Goal: Download file/media

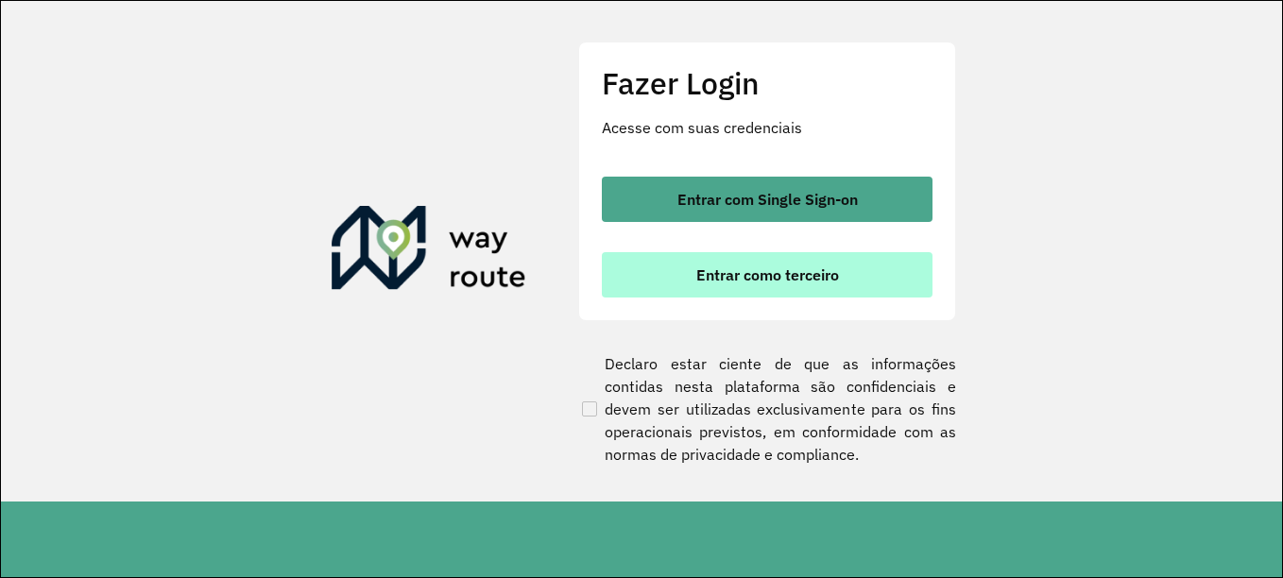
click at [826, 281] on span "Entrar como terceiro" at bounding box center [767, 274] width 143 height 15
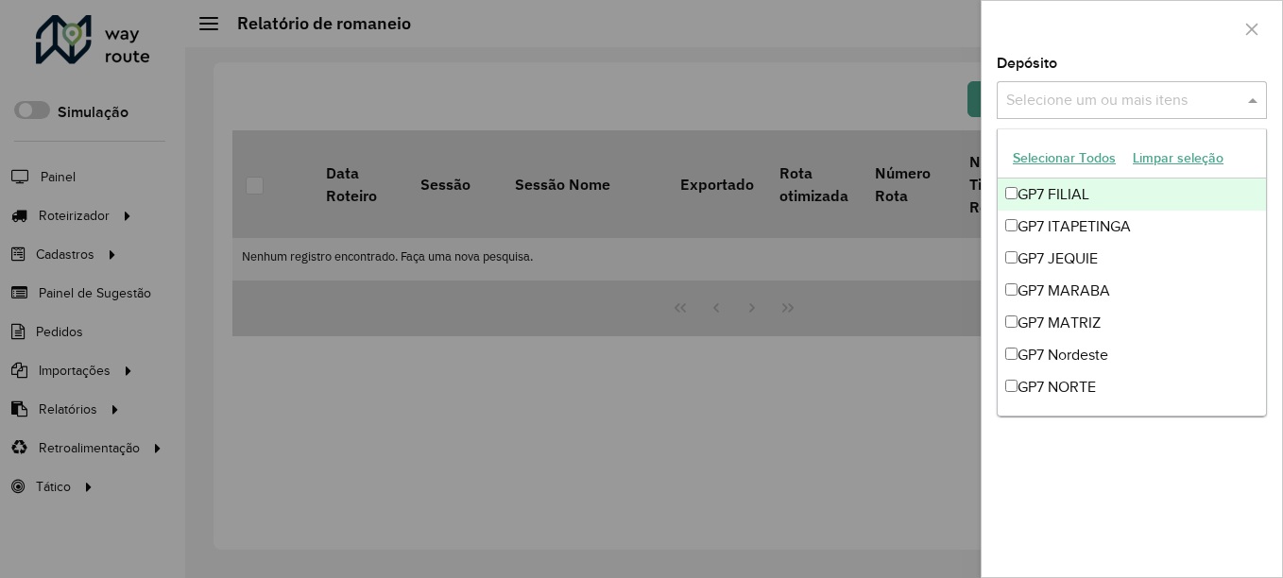
click at [1122, 110] on input "text" at bounding box center [1123, 101] width 242 height 23
drag, startPoint x: 1266, startPoint y: 35, endPoint x: 1244, endPoint y: 30, distance: 22.2
click at [1259, 32] on button "button" at bounding box center [1252, 29] width 30 height 30
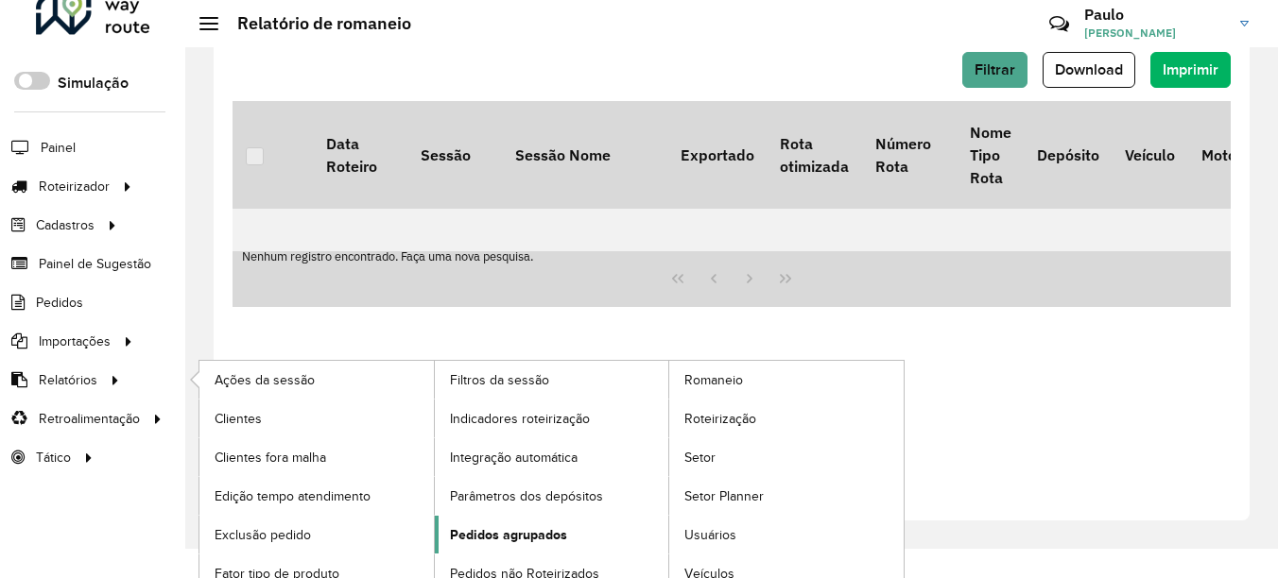
scroll to position [45, 0]
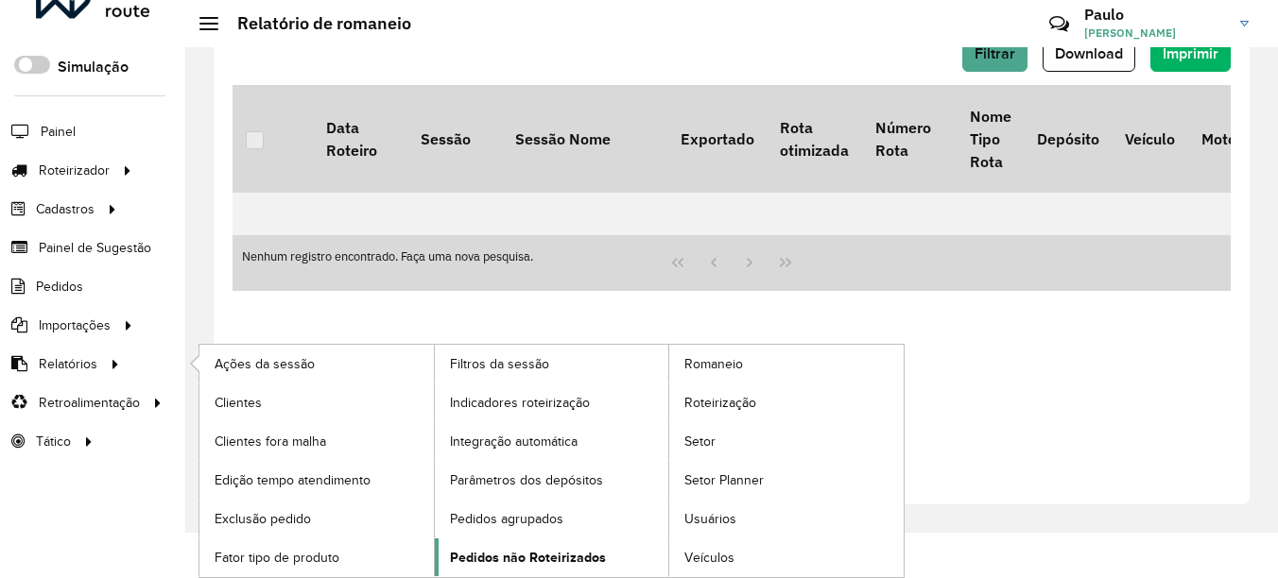
click at [547, 546] on link "Pedidos não Roteirizados" at bounding box center [552, 558] width 234 height 38
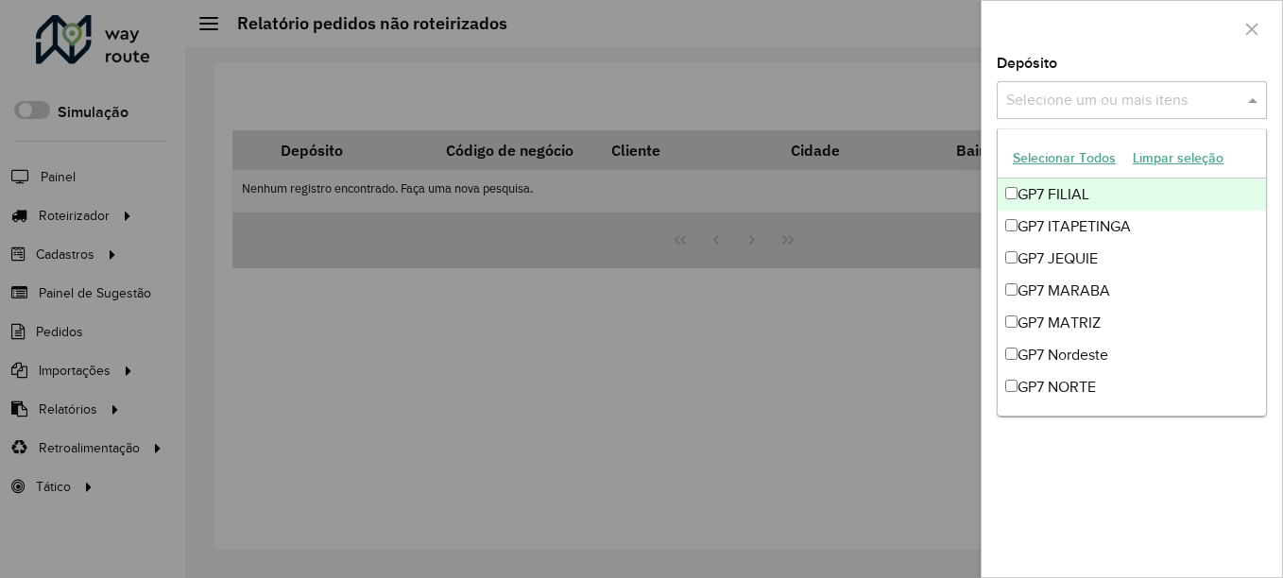
click at [1104, 108] on input "text" at bounding box center [1123, 101] width 242 height 23
click at [1065, 154] on button "Selecionar Todos" at bounding box center [1064, 158] width 120 height 29
click at [1139, 51] on div at bounding box center [1132, 29] width 300 height 56
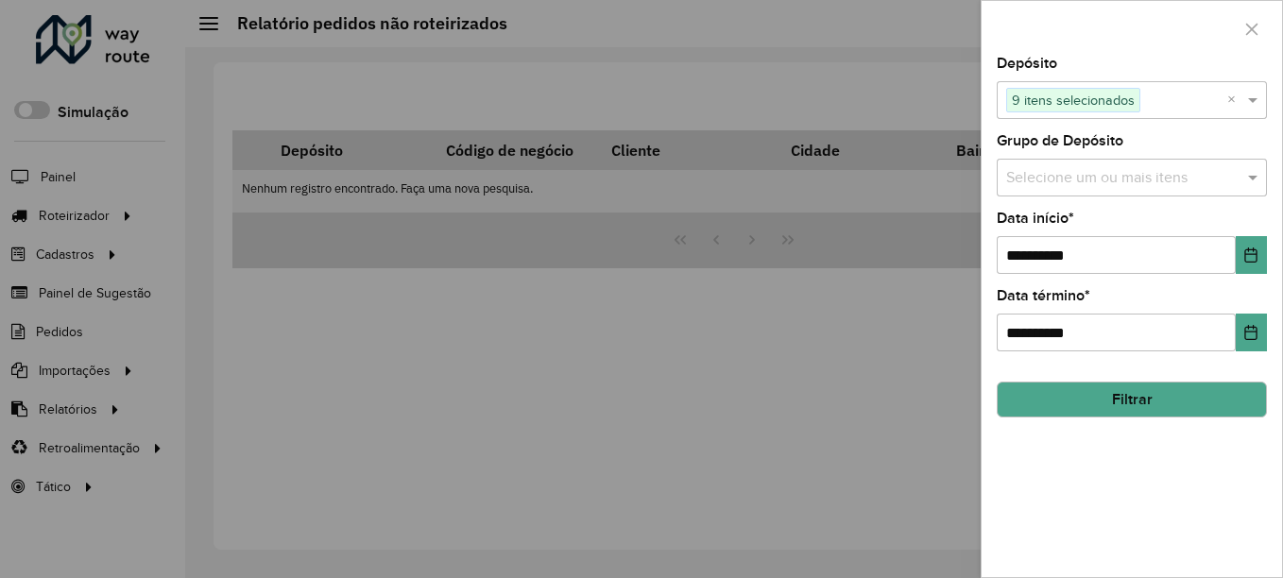
click at [1040, 186] on input "text" at bounding box center [1123, 178] width 242 height 23
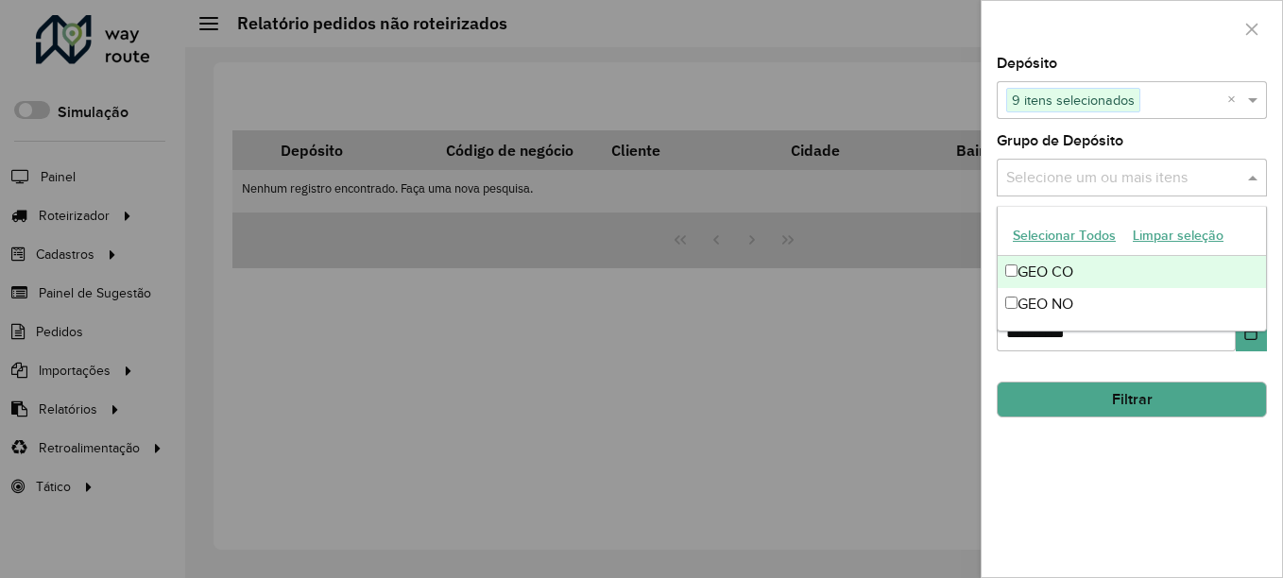
click at [1021, 233] on button "Selecionar Todos" at bounding box center [1064, 235] width 120 height 29
click at [1131, 47] on div at bounding box center [1132, 29] width 300 height 56
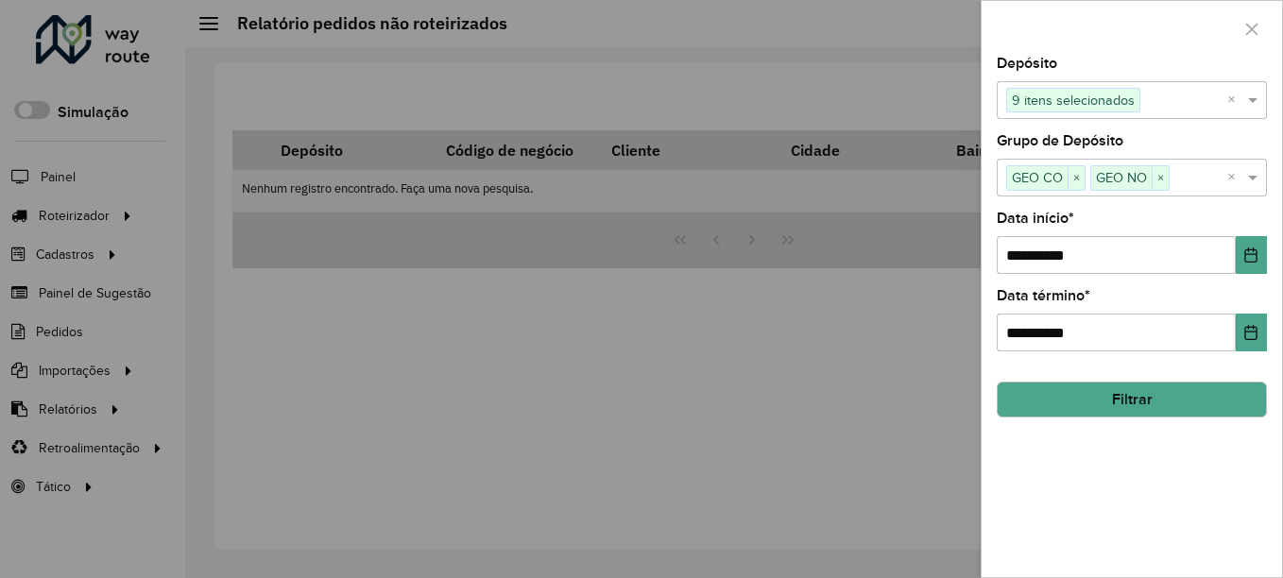
click at [1144, 407] on button "Filtrar" at bounding box center [1132, 400] width 270 height 36
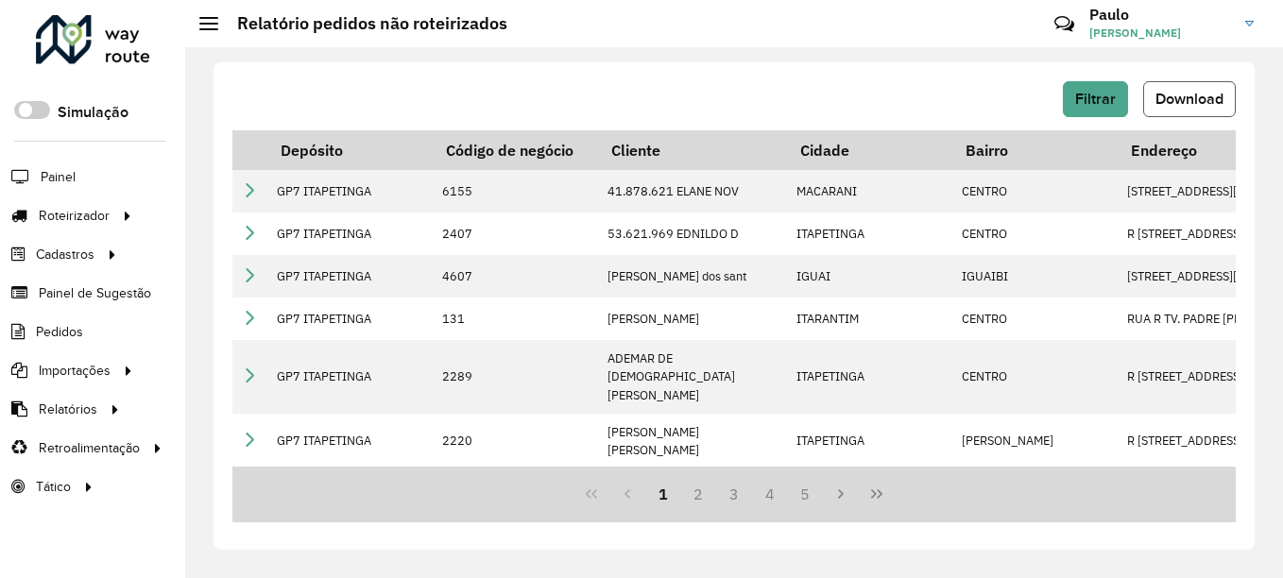
click at [1206, 105] on span "Download" at bounding box center [1190, 99] width 68 height 16
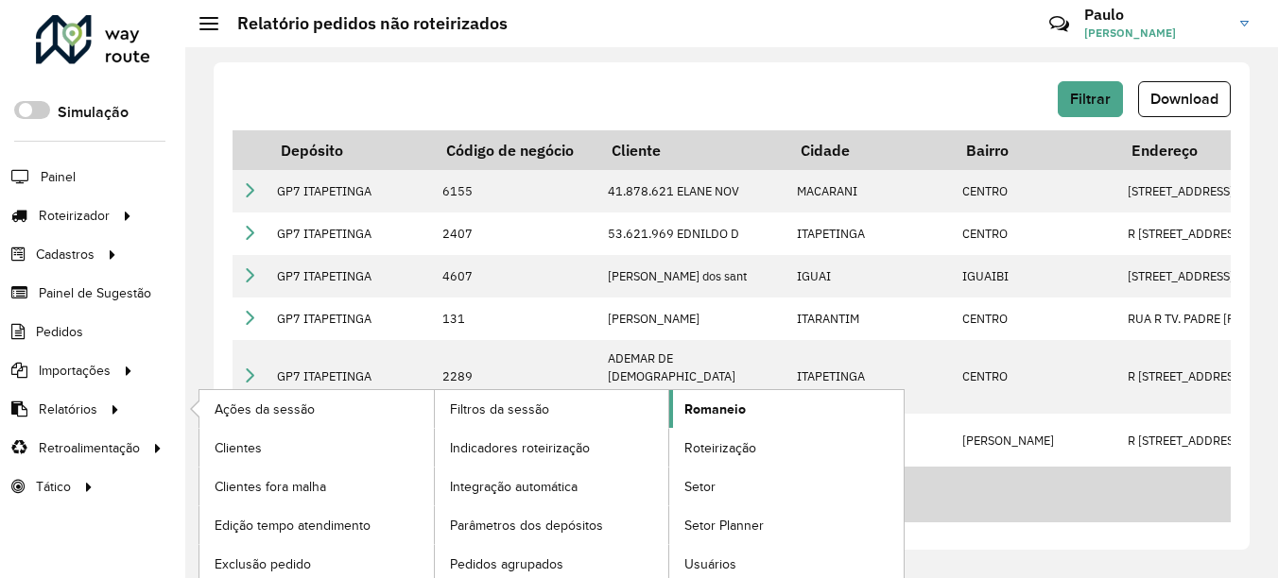
click at [771, 416] on link "Romaneio" at bounding box center [786, 409] width 234 height 38
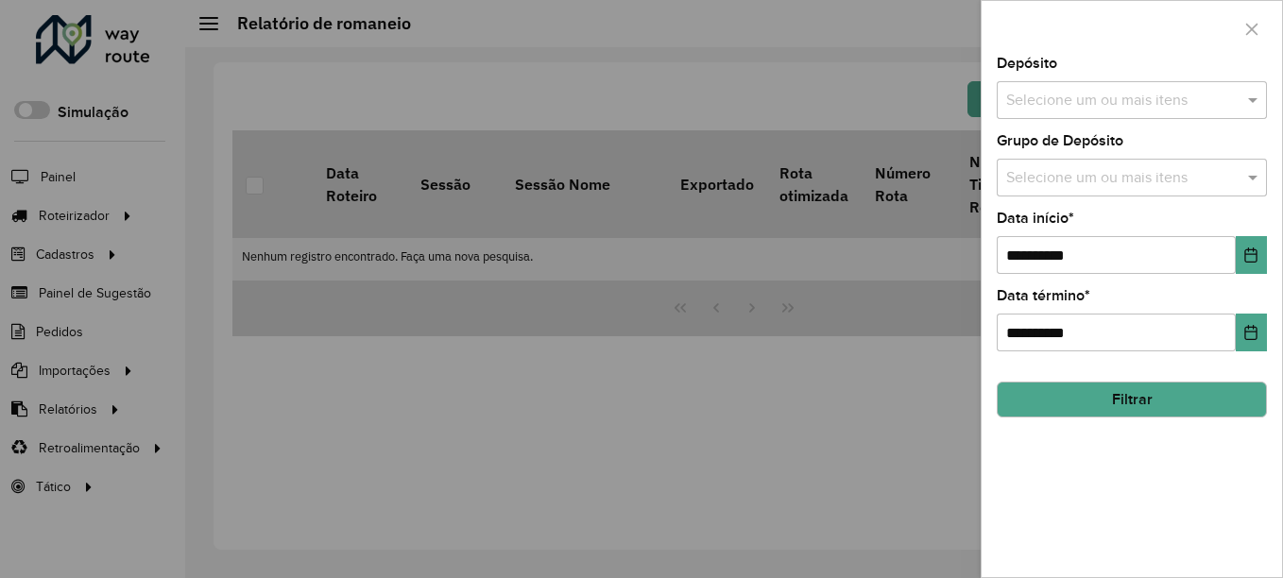
click at [1113, 106] on input "text" at bounding box center [1123, 101] width 242 height 23
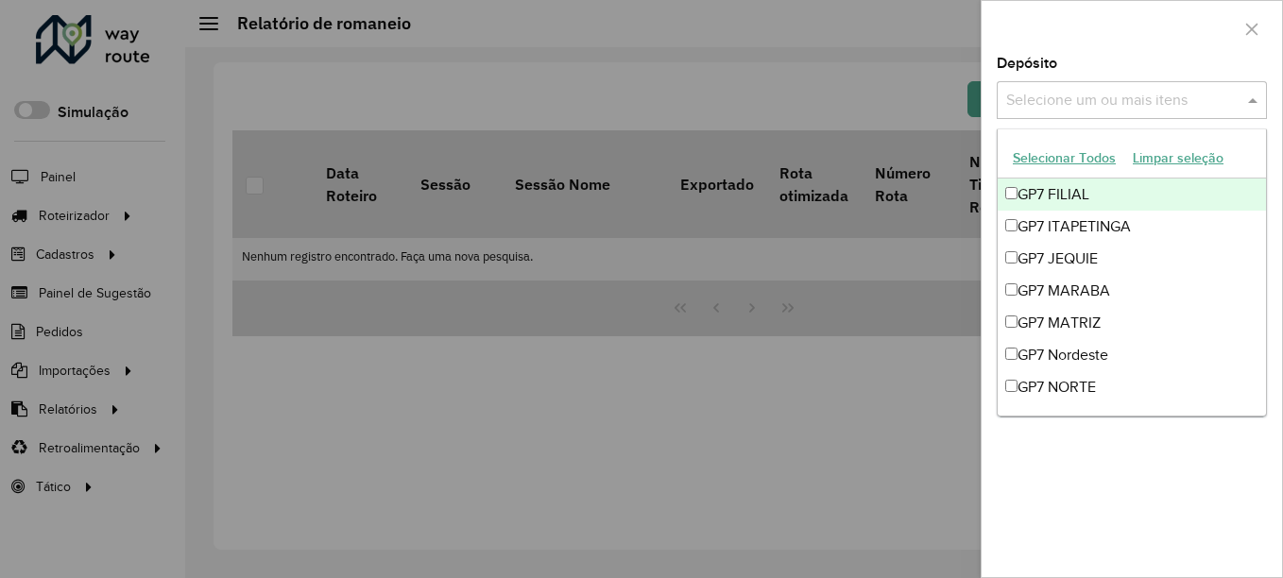
click at [1068, 160] on button "Selecionar Todos" at bounding box center [1064, 158] width 120 height 29
click at [1123, 35] on div at bounding box center [1132, 29] width 300 height 56
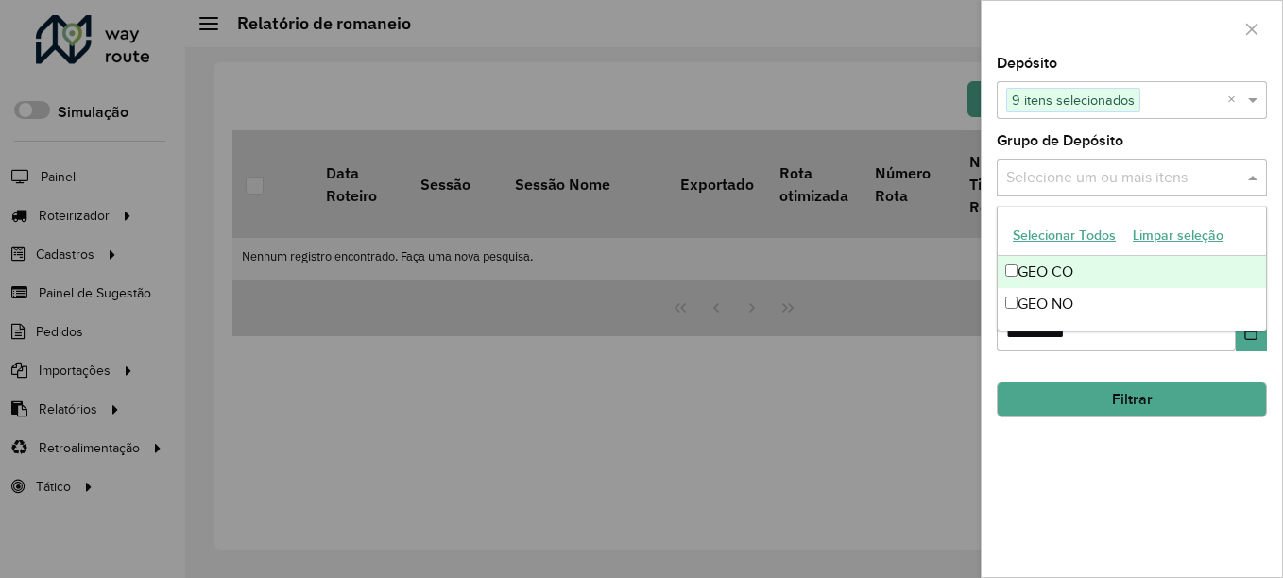
click at [1098, 170] on input "text" at bounding box center [1123, 178] width 242 height 23
click at [1069, 230] on button "Selecionar Todos" at bounding box center [1064, 235] width 120 height 29
click at [1113, 43] on div at bounding box center [1132, 29] width 300 height 56
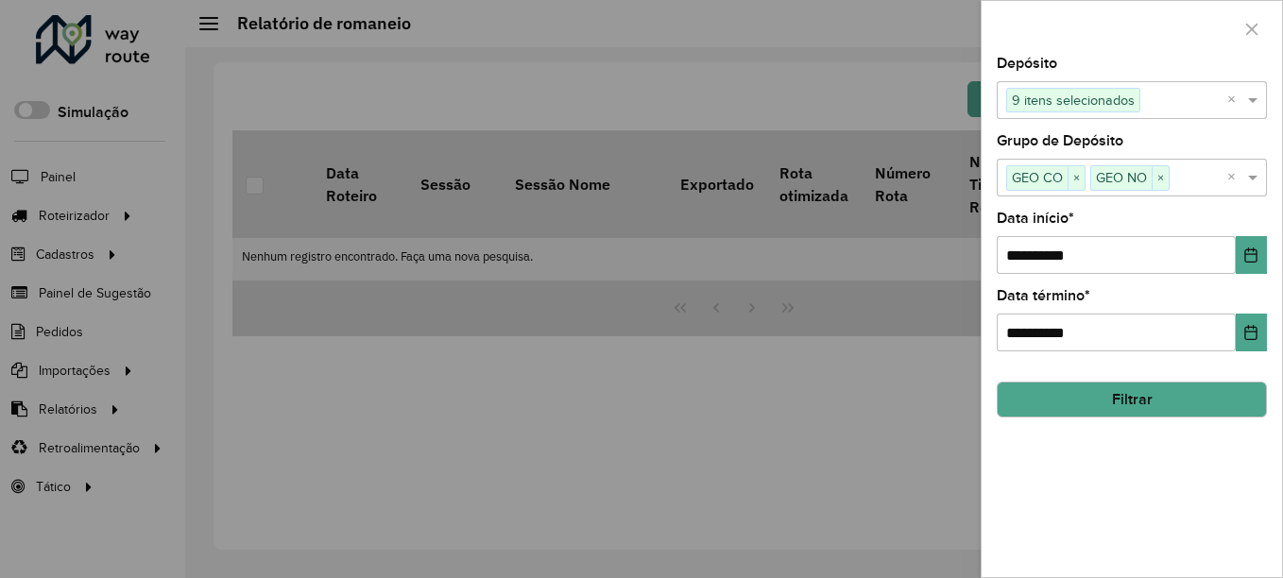
click at [1104, 400] on button "Filtrar" at bounding box center [1132, 400] width 270 height 36
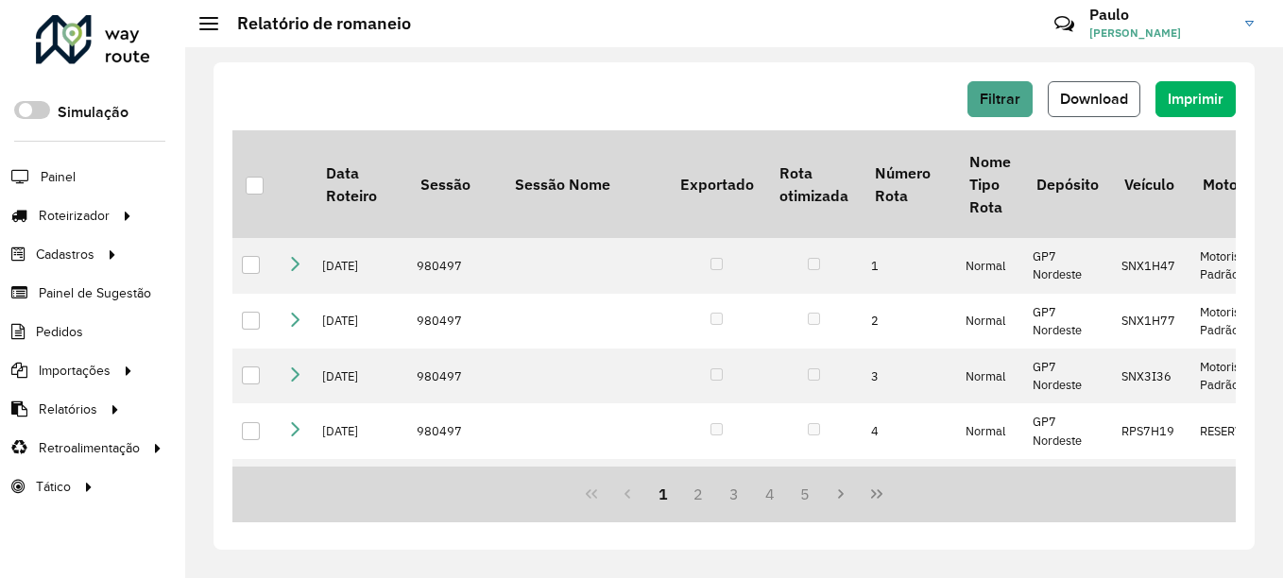
click at [1104, 96] on span "Download" at bounding box center [1094, 99] width 68 height 16
